Goal: Information Seeking & Learning: Learn about a topic

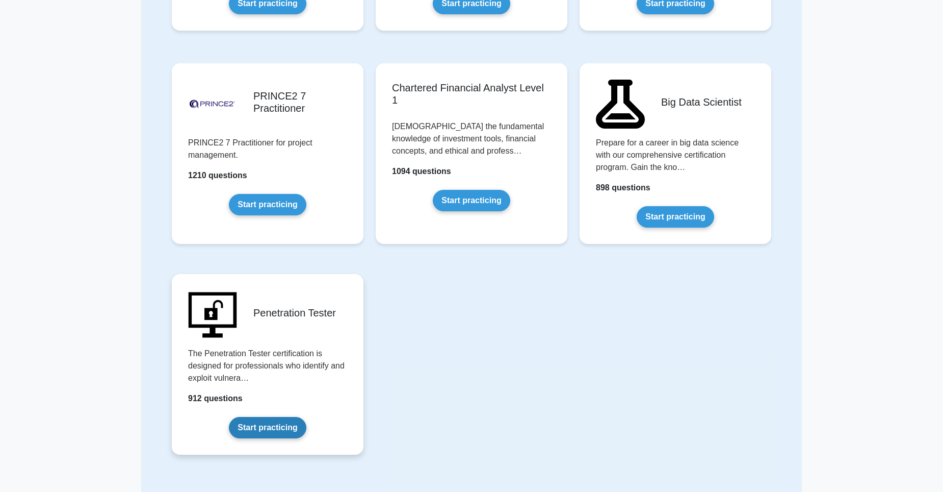
scroll to position [1976, 0]
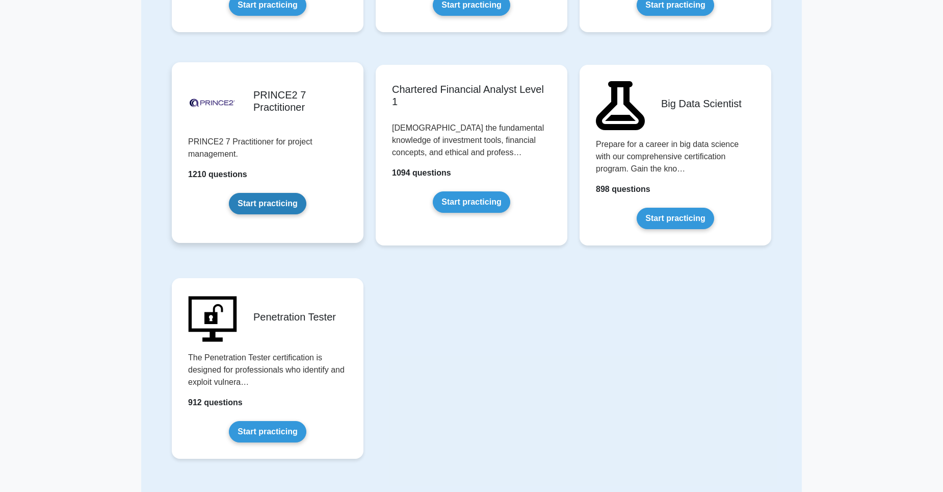
click at [271, 193] on link "Start practicing" at bounding box center [267, 203] width 77 height 21
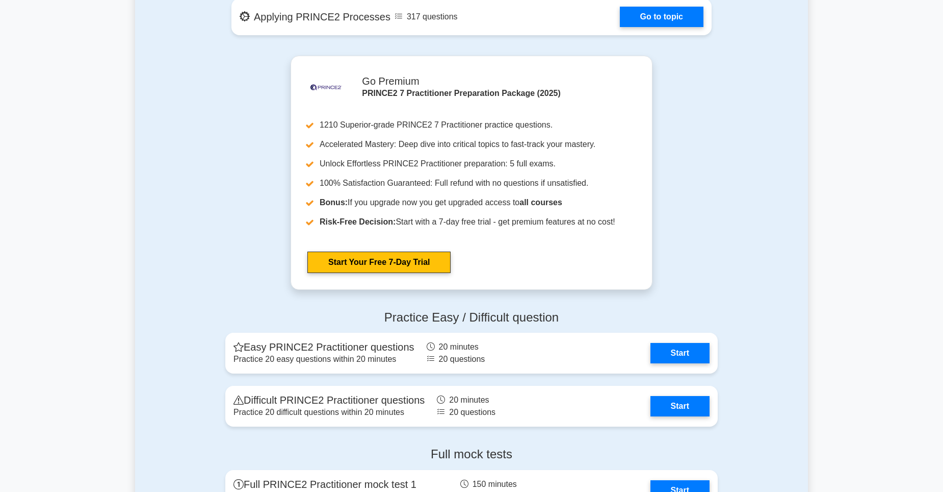
scroll to position [930, 0]
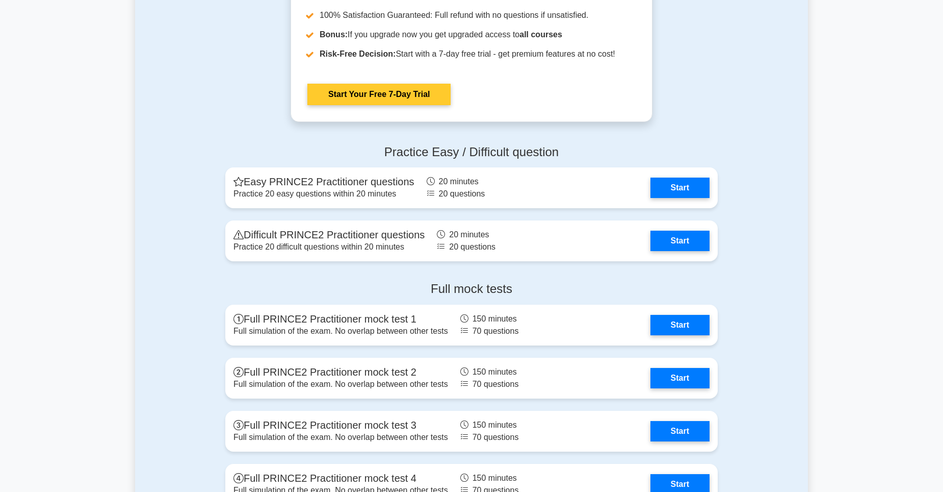
click at [685, 421] on link "Start" at bounding box center [680, 431] width 59 height 20
click at [681, 379] on div "Full mock tests Full PRINCE2 Practitioner mock test 1 Full simulation of the ex…" at bounding box center [471, 421] width 505 height 296
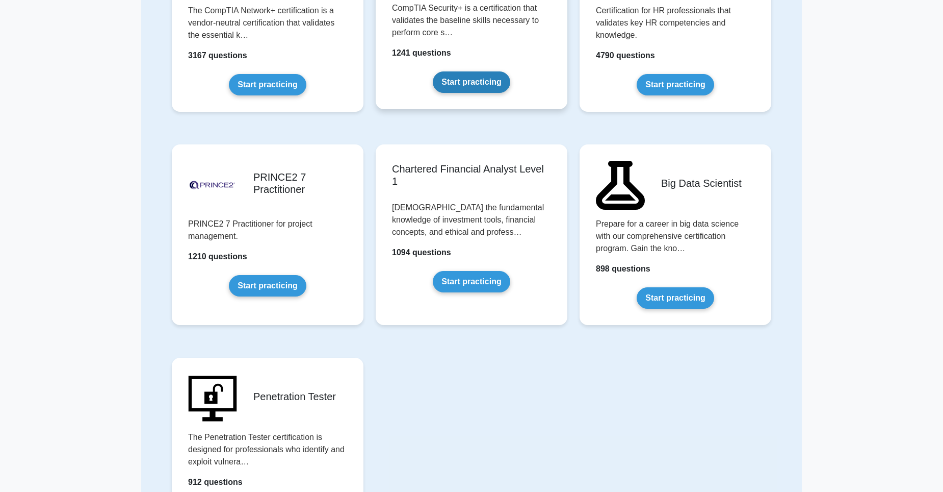
scroll to position [1779, 0]
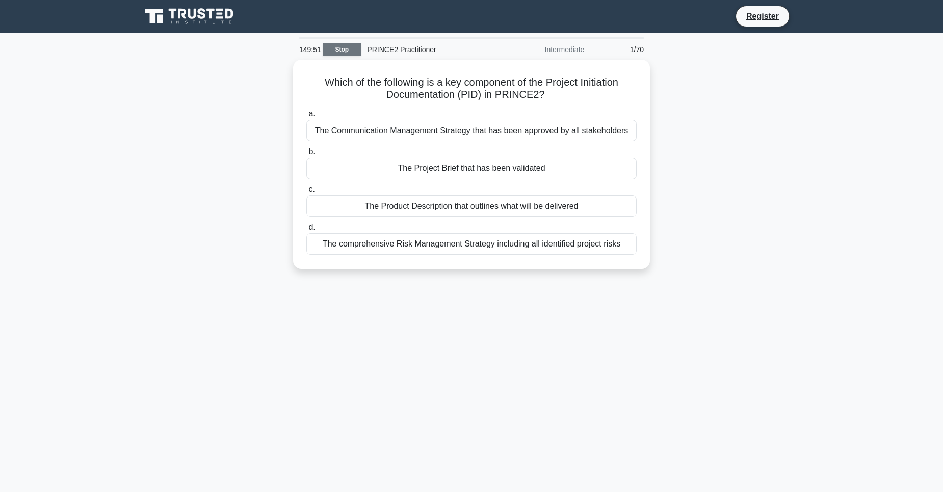
click at [341, 47] on link "Stop" at bounding box center [342, 49] width 38 height 13
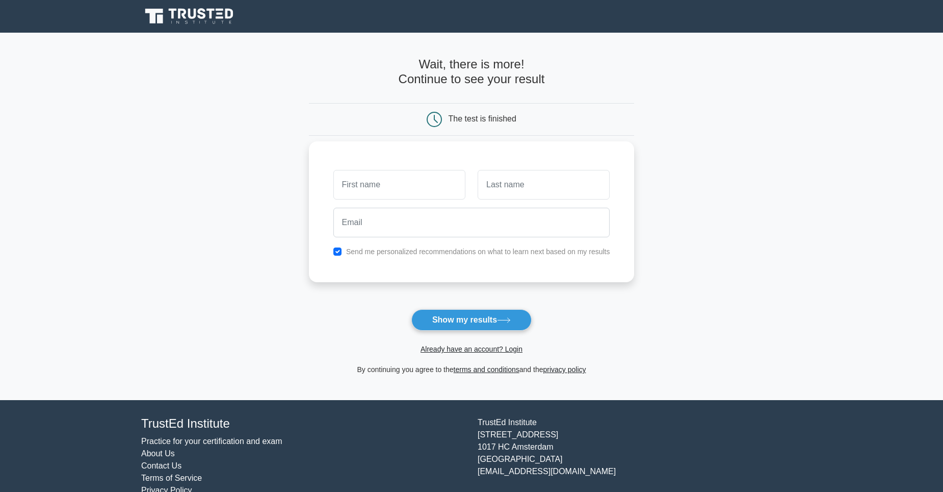
scroll to position [21, 0]
